Goal: Transaction & Acquisition: Purchase product/service

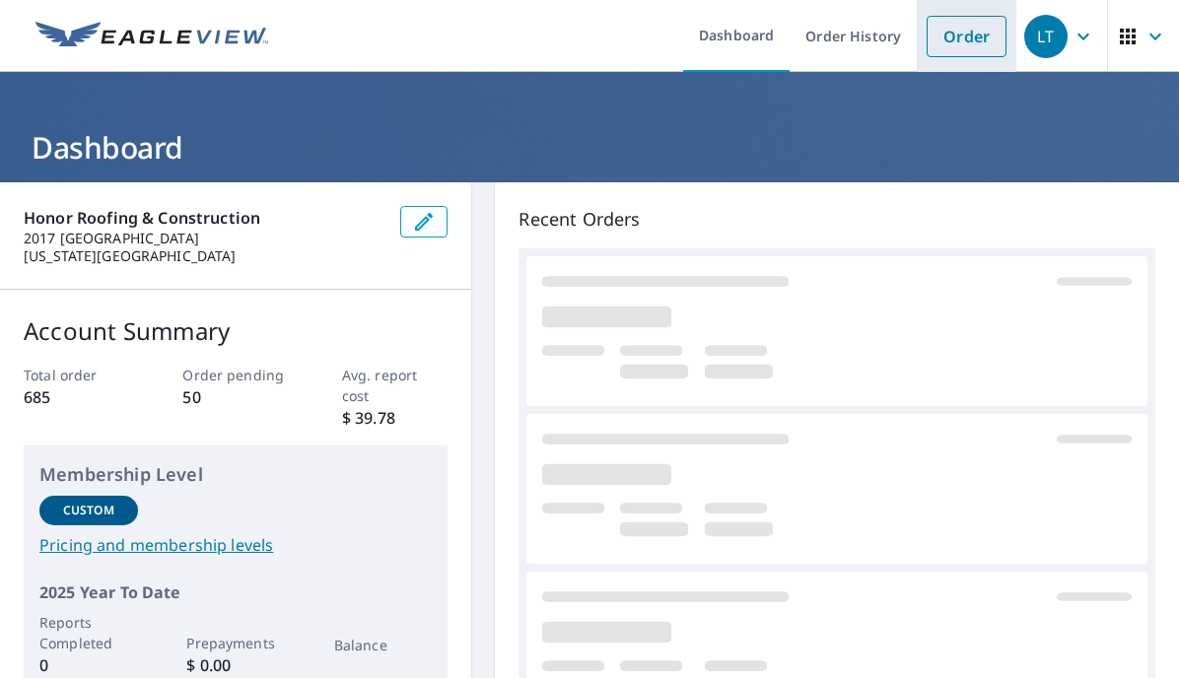
click at [964, 35] on link "Order" at bounding box center [967, 36] width 80 height 41
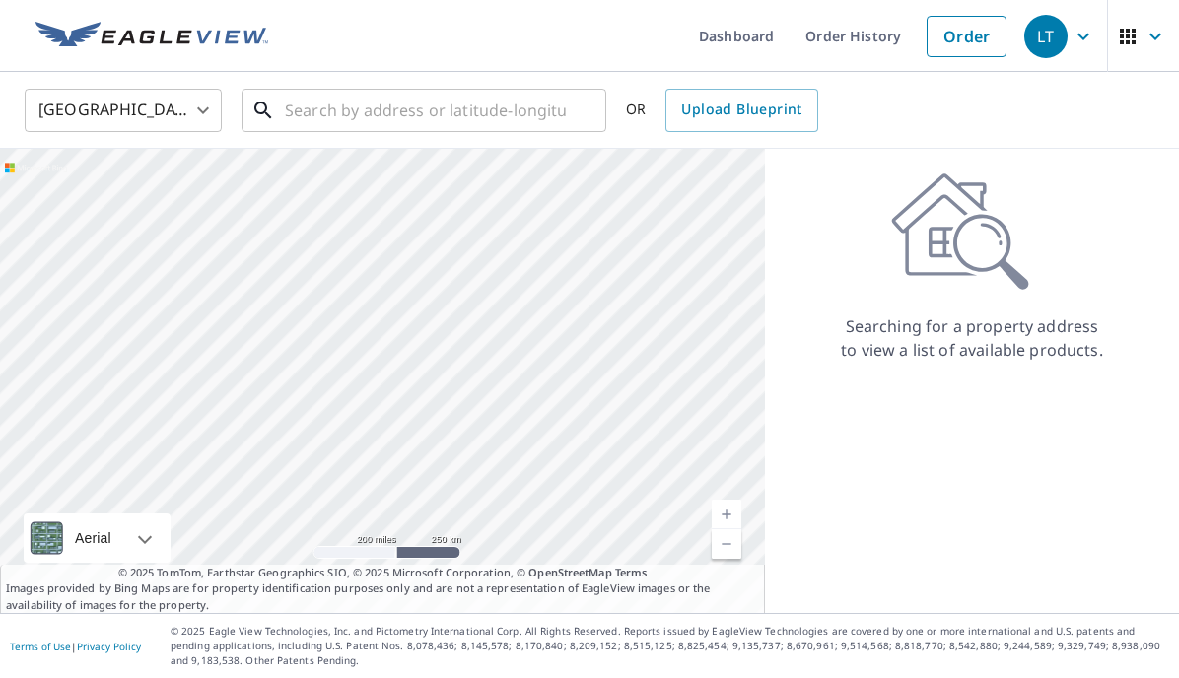
click at [439, 120] on input "text" at bounding box center [425, 110] width 281 height 55
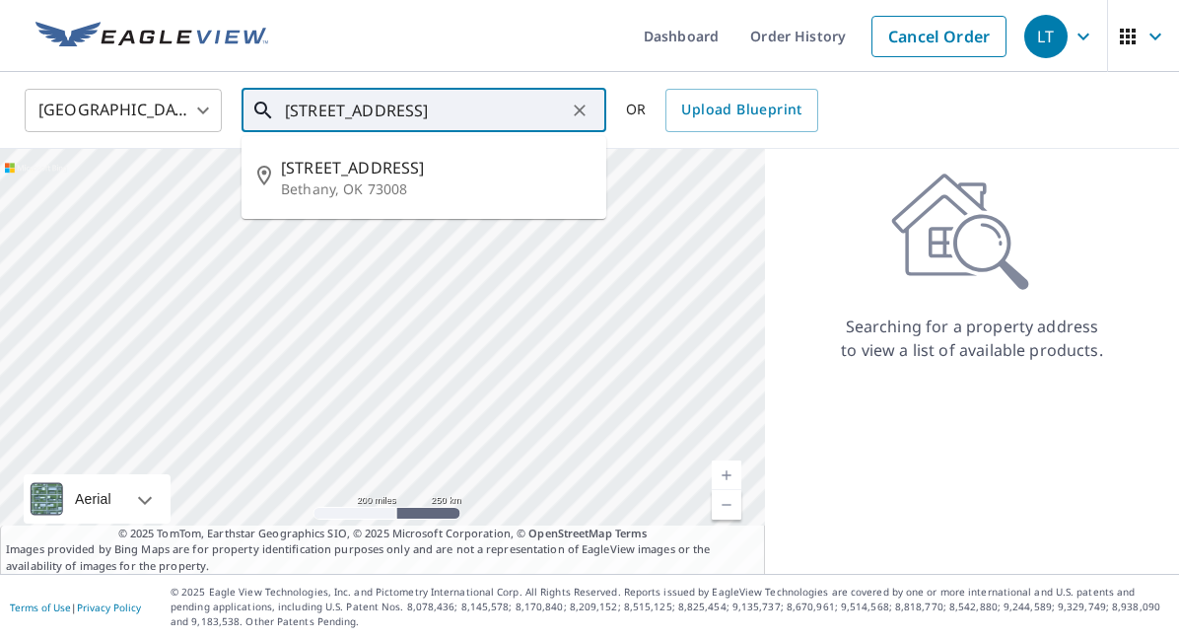
click at [460, 192] on p "Bethany, OK 73008" at bounding box center [436, 189] width 310 height 20
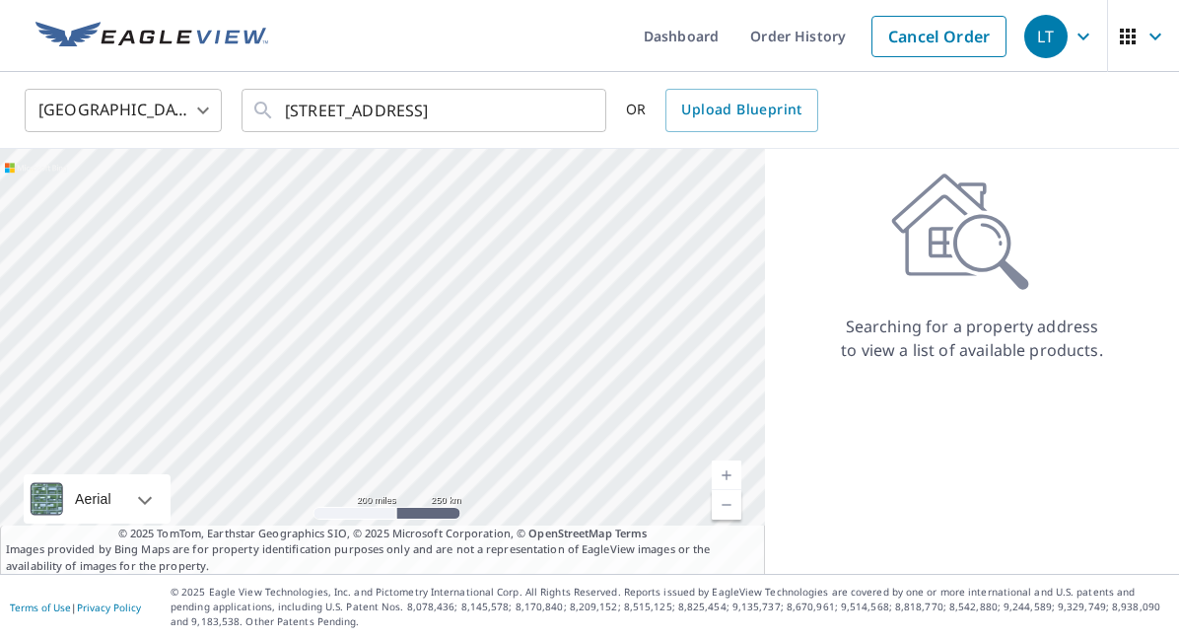
type input "[STREET_ADDRESS]"
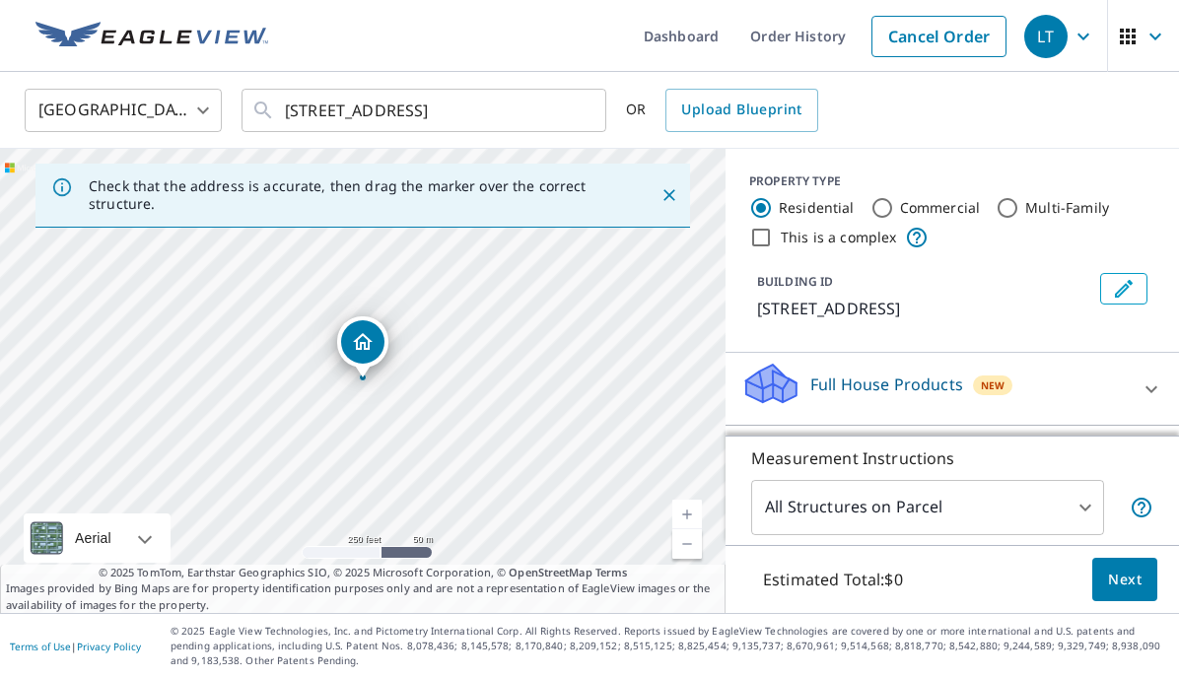
click at [1130, 583] on span "Next" at bounding box center [1125, 580] width 34 height 25
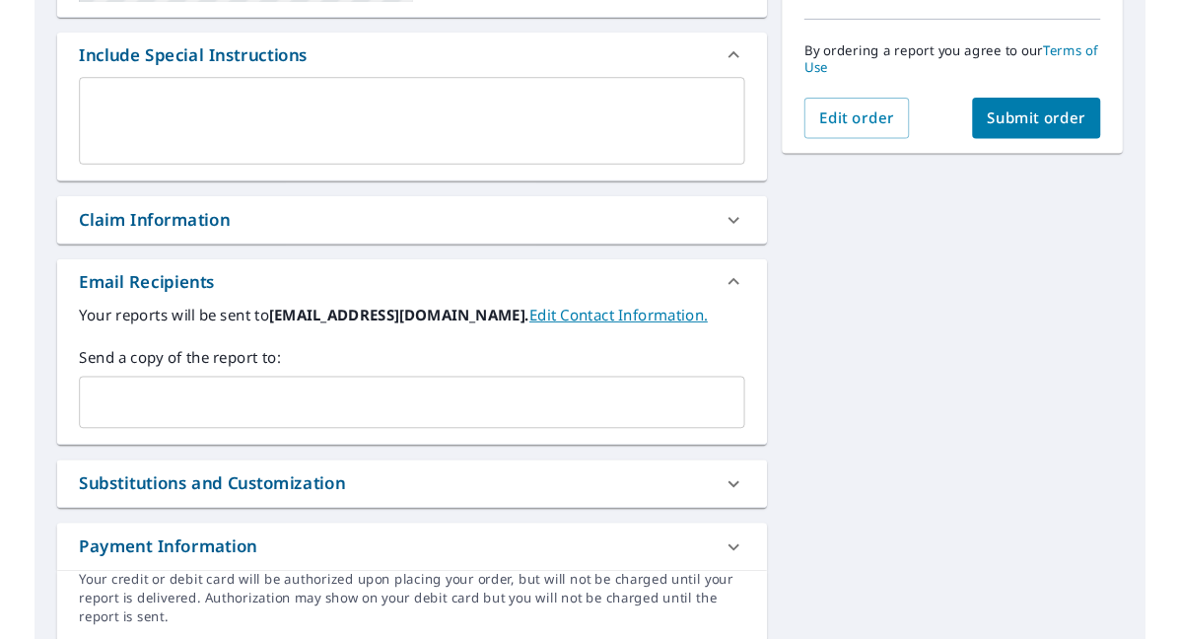
scroll to position [509, 0]
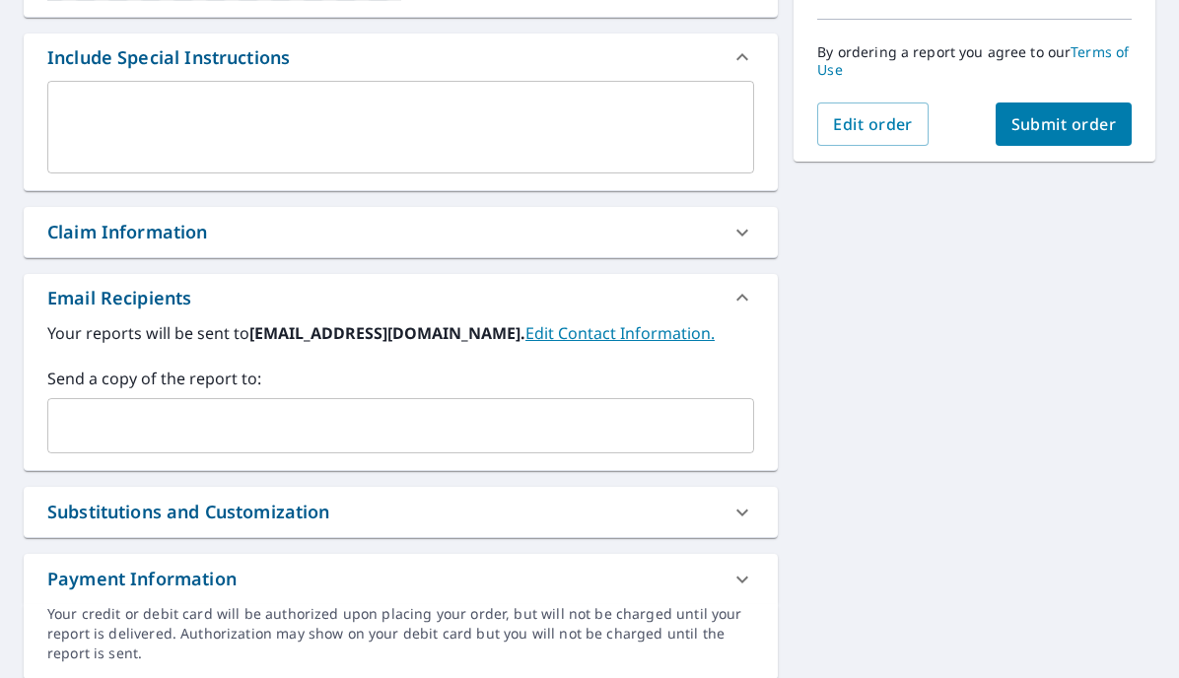
click at [460, 437] on input "text" at bounding box center [386, 425] width 660 height 37
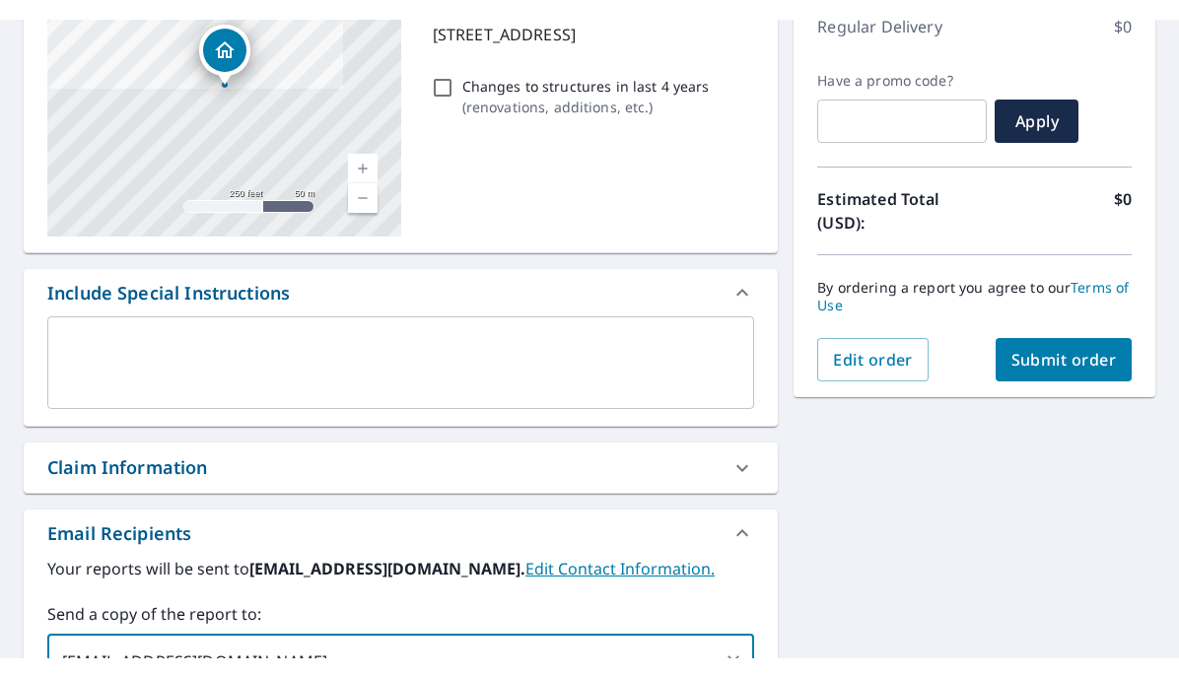
scroll to position [122, 0]
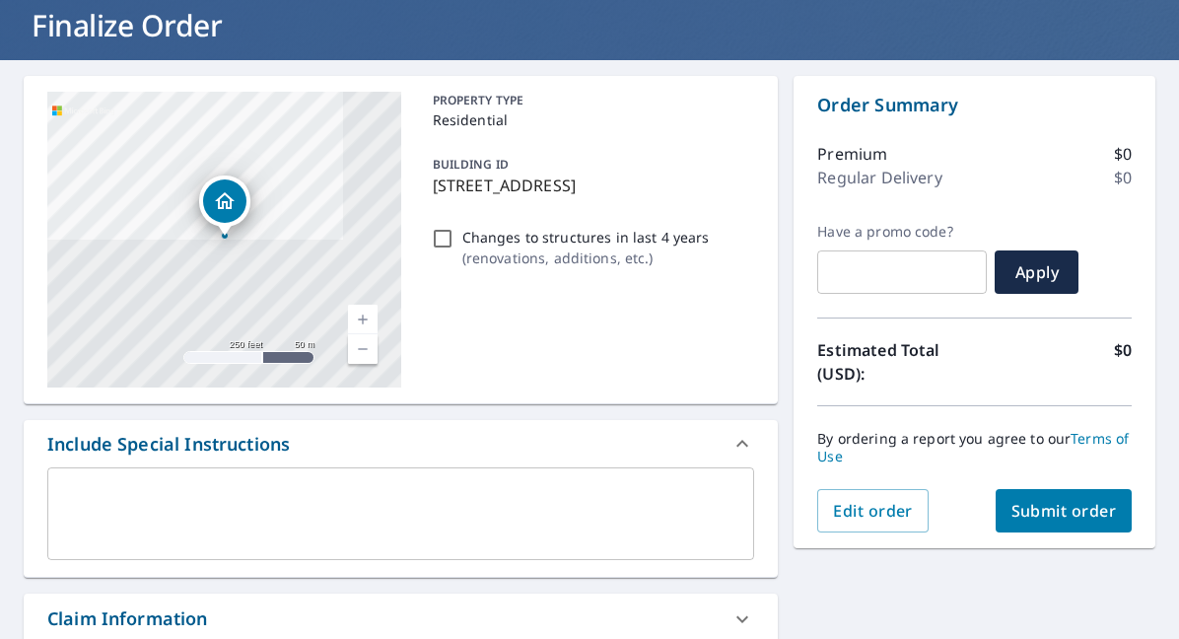
type input "[EMAIL_ADDRESS][DOMAIN_NAME]"
click at [1072, 511] on span "Submit order" at bounding box center [1065, 511] width 106 height 22
checkbox input "true"
